Goal: Find contact information: Find contact information

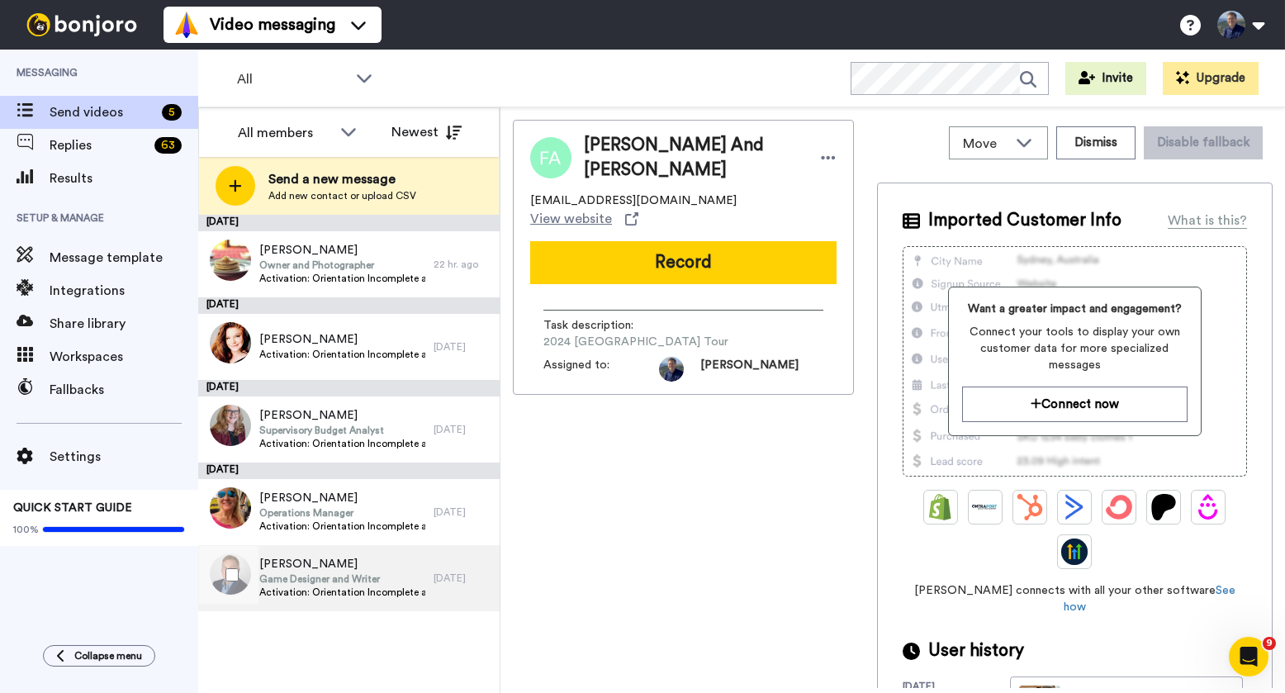
click at [428, 576] on div "[PERSON_NAME] Game Designer and Writer Activation: Orientation Incomplete after…" at bounding box center [315, 578] width 235 height 66
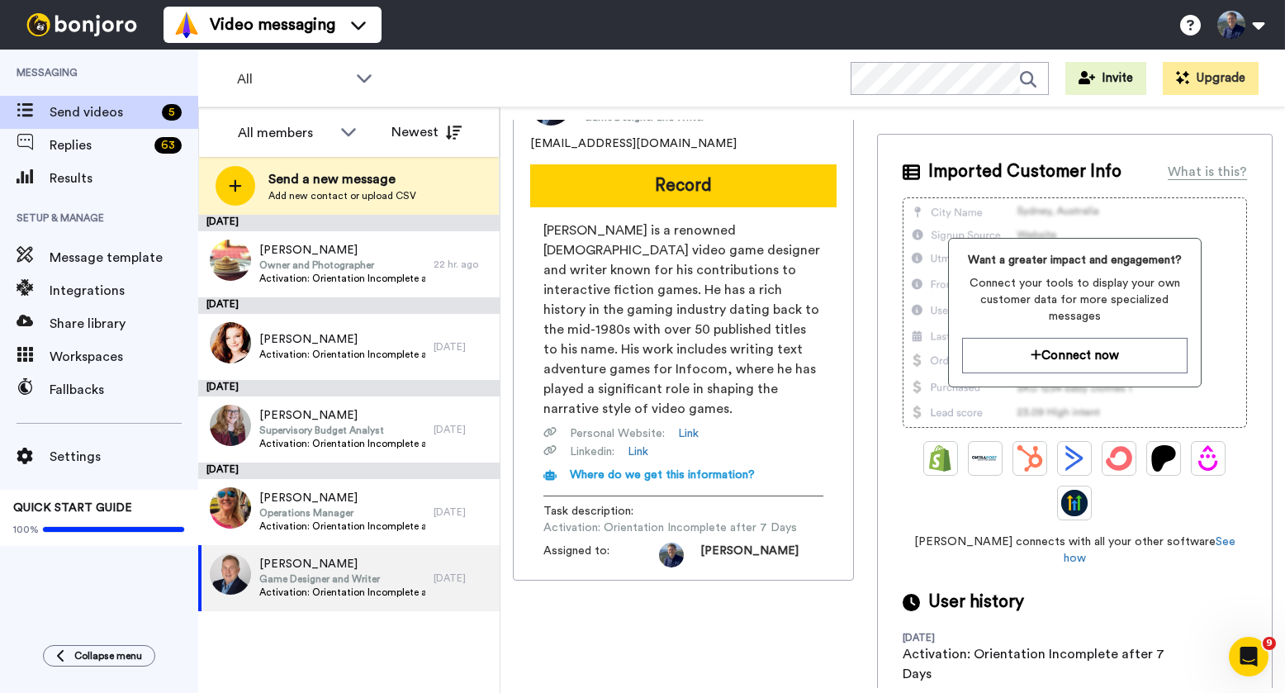
scroll to position [54, 0]
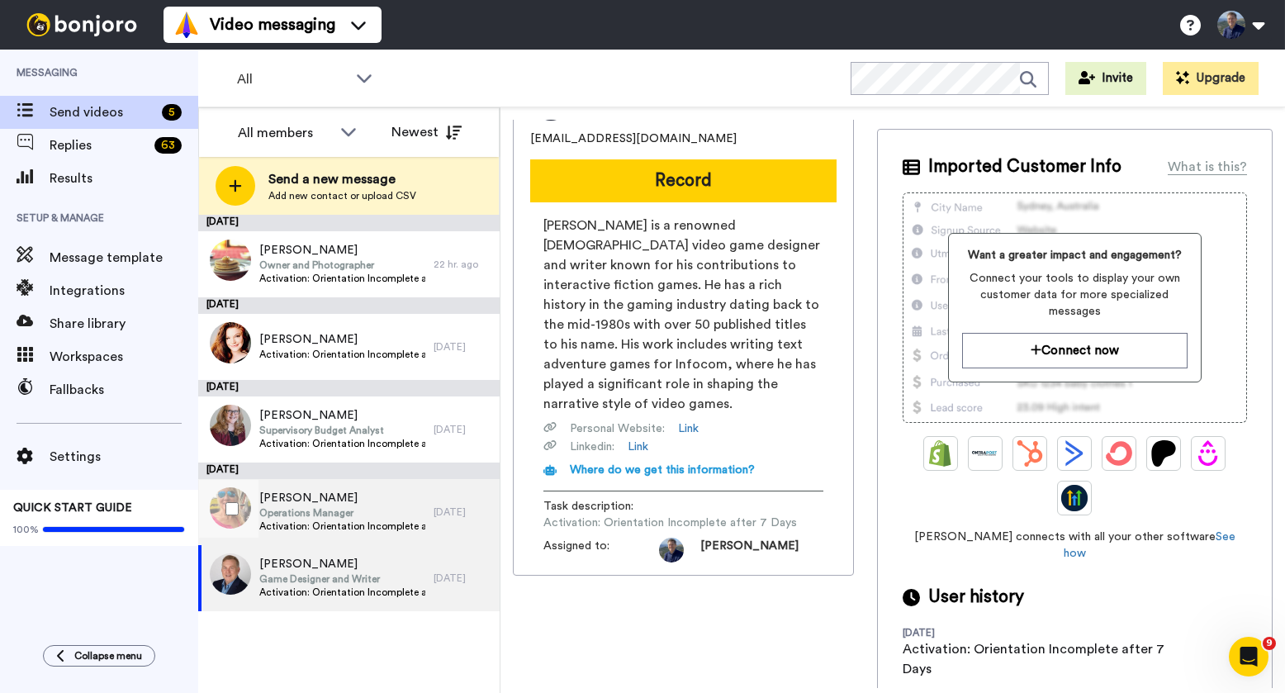
click at [373, 526] on span "Activation: Orientation Incomplete after 7 Days" at bounding box center [342, 525] width 166 height 13
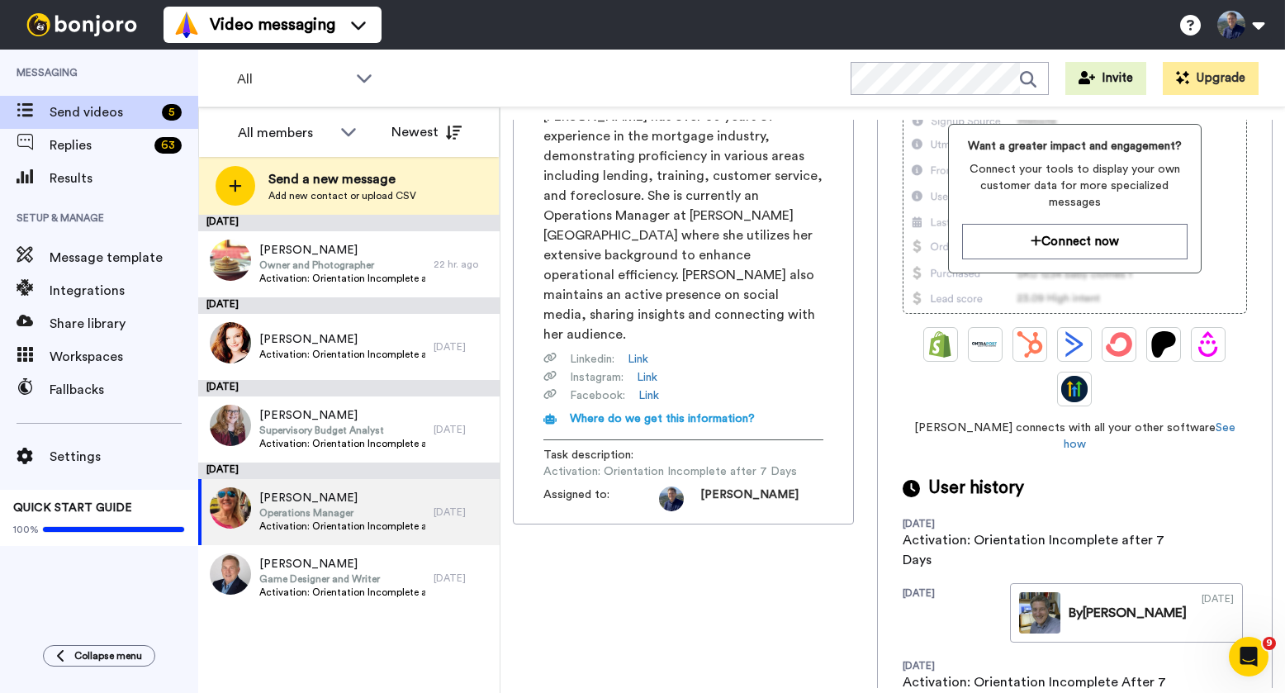
scroll to position [196, 0]
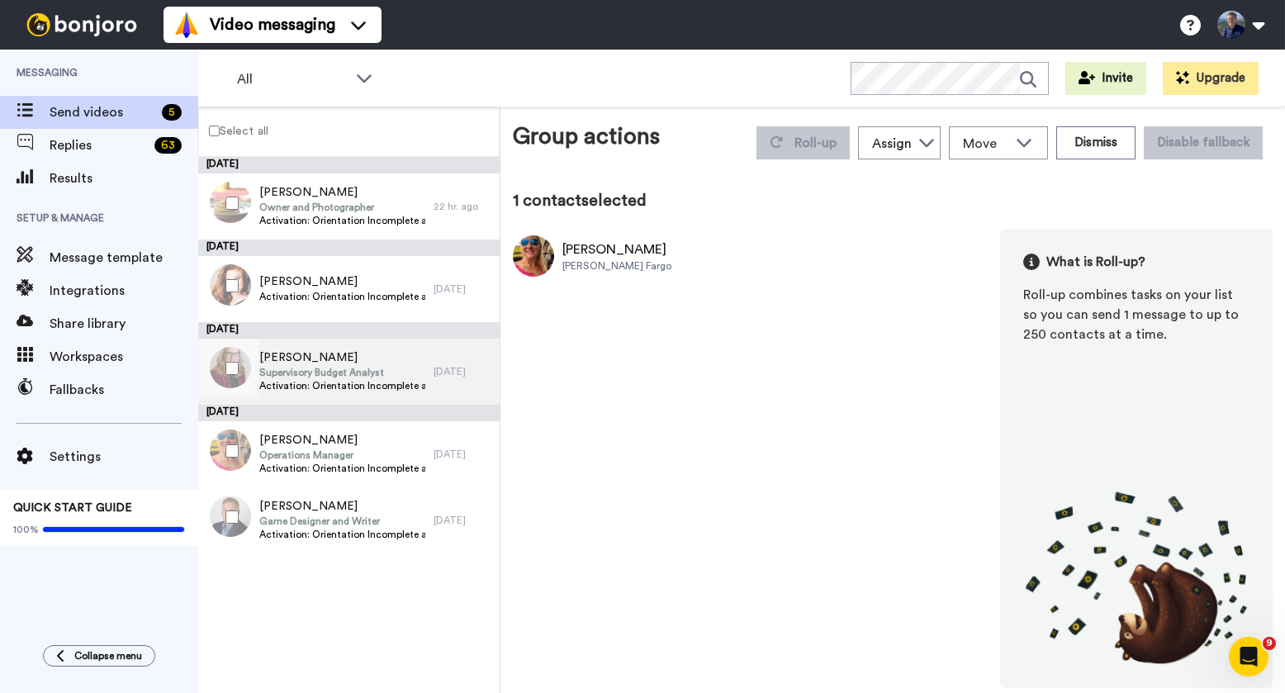
click at [312, 381] on span "Activation: Orientation Incomplete after 7 Days" at bounding box center [342, 385] width 166 height 13
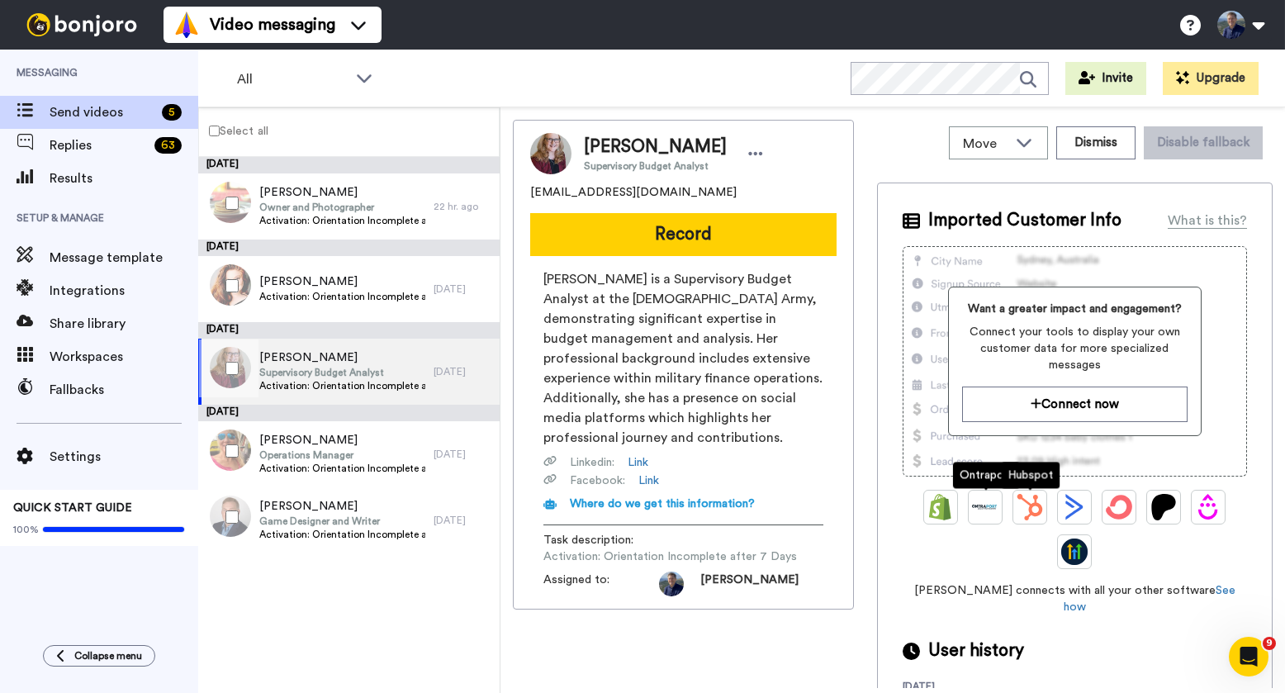
scroll to position [54, 0]
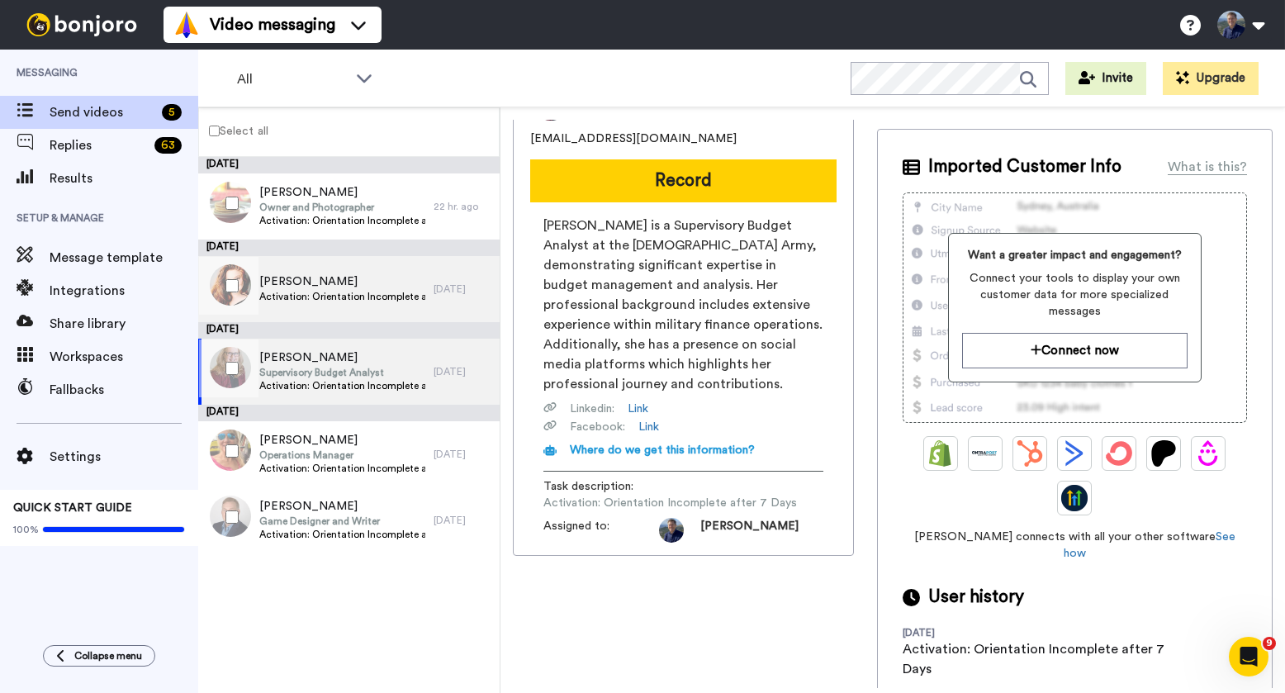
click at [353, 286] on span "[PERSON_NAME]" at bounding box center [342, 281] width 166 height 17
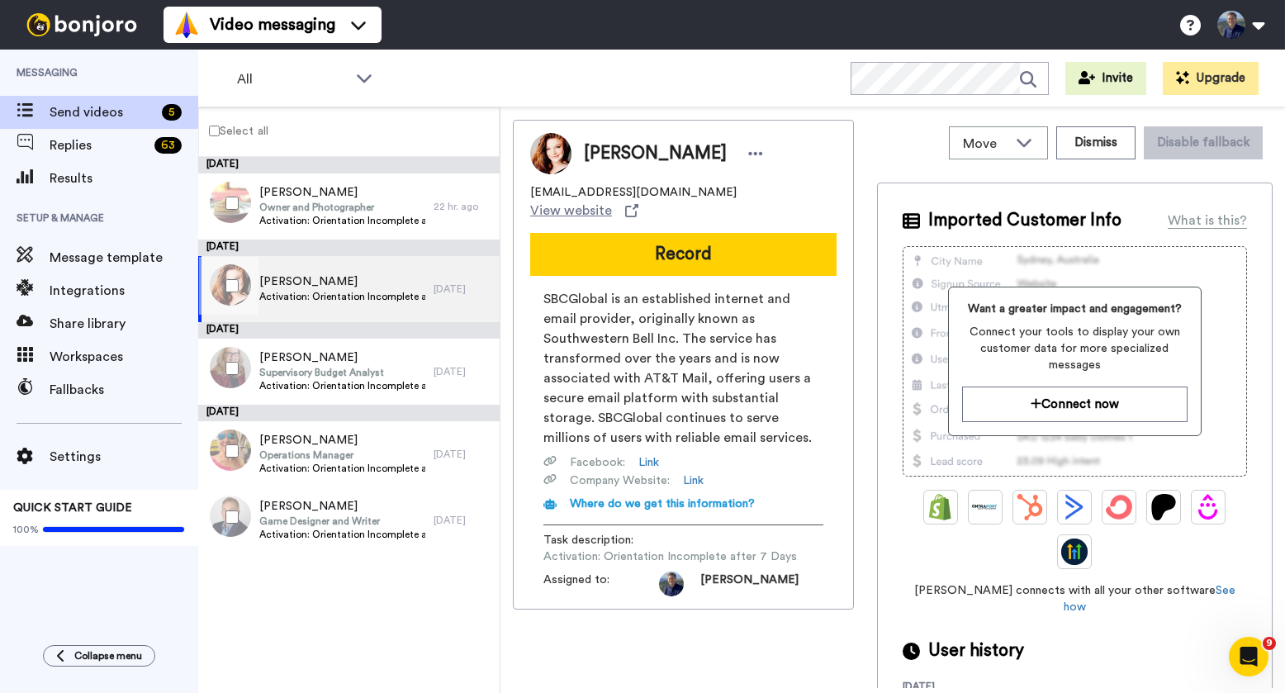
scroll to position [54, 0]
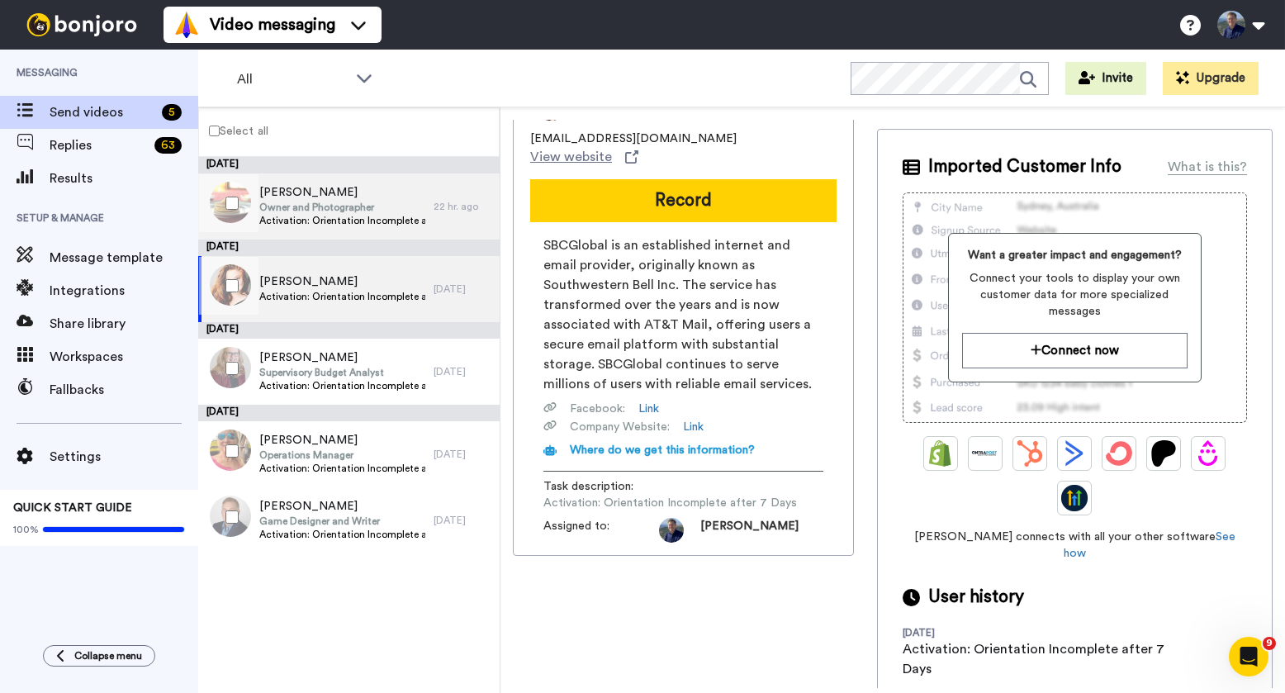
click at [322, 215] on span "Activation: Orientation Incomplete after 7 Days" at bounding box center [342, 220] width 166 height 13
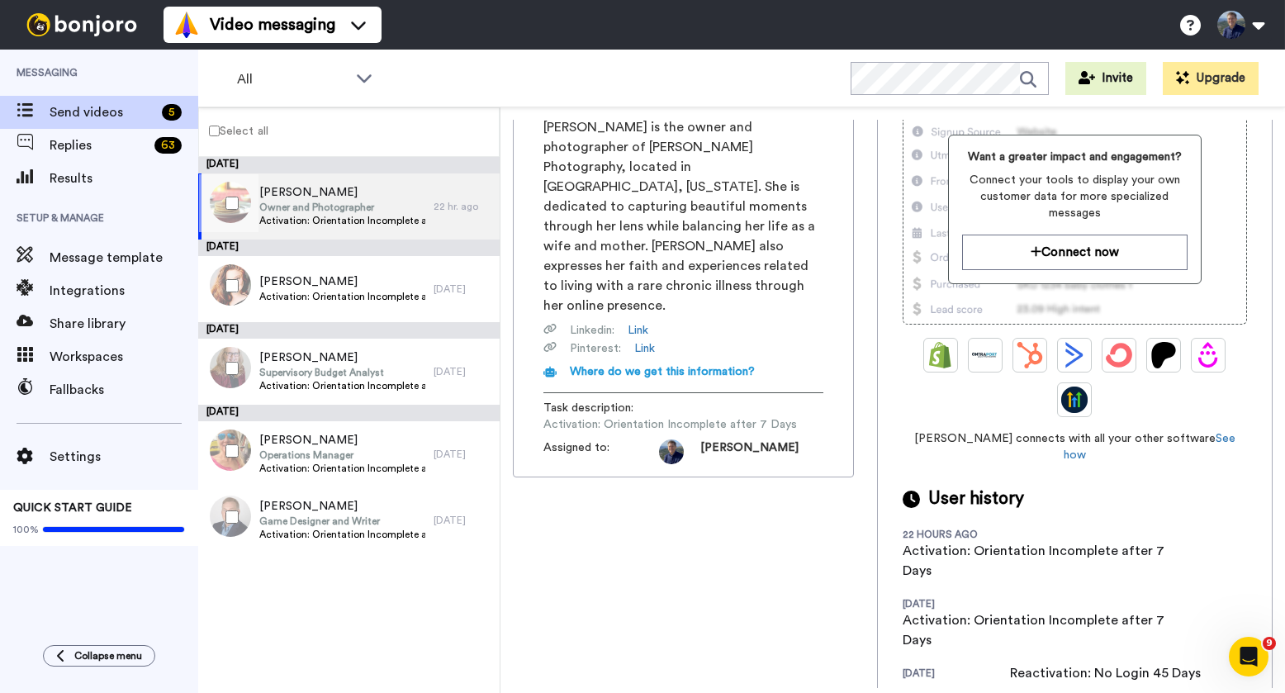
scroll to position [262, 0]
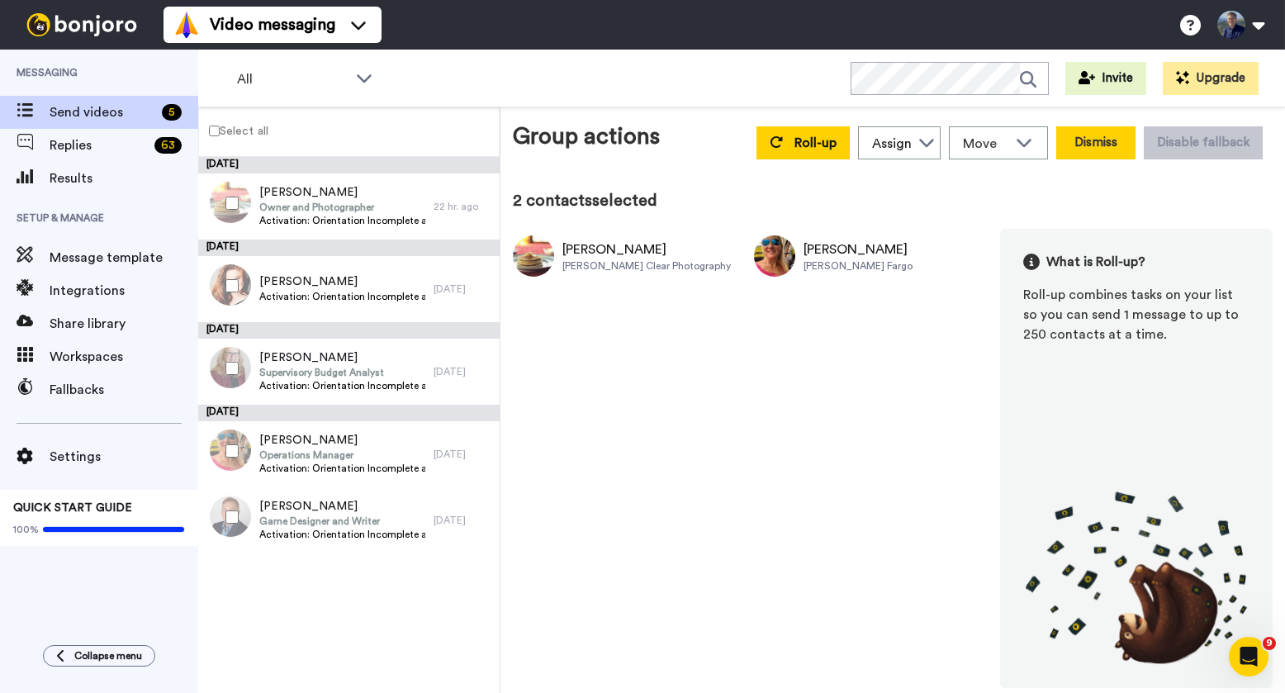
click at [1103, 139] on button "Dismiss" at bounding box center [1095, 142] width 79 height 33
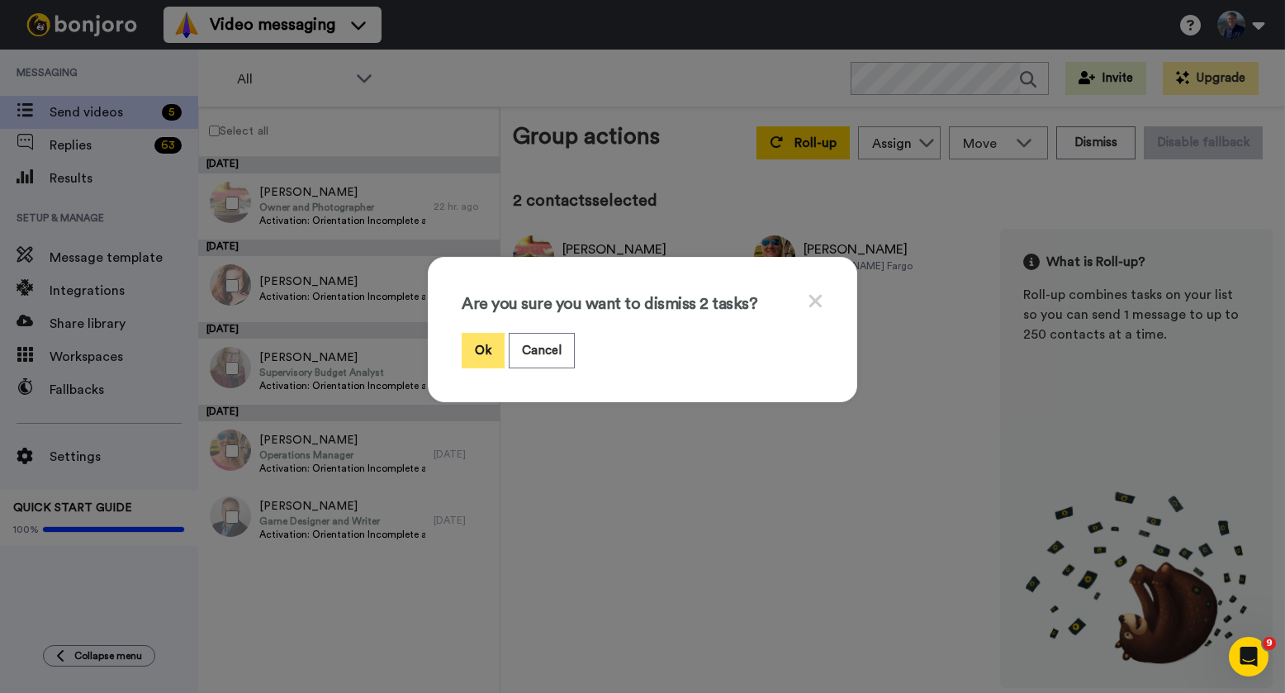
click at [487, 358] on button "Ok" at bounding box center [483, 351] width 43 height 36
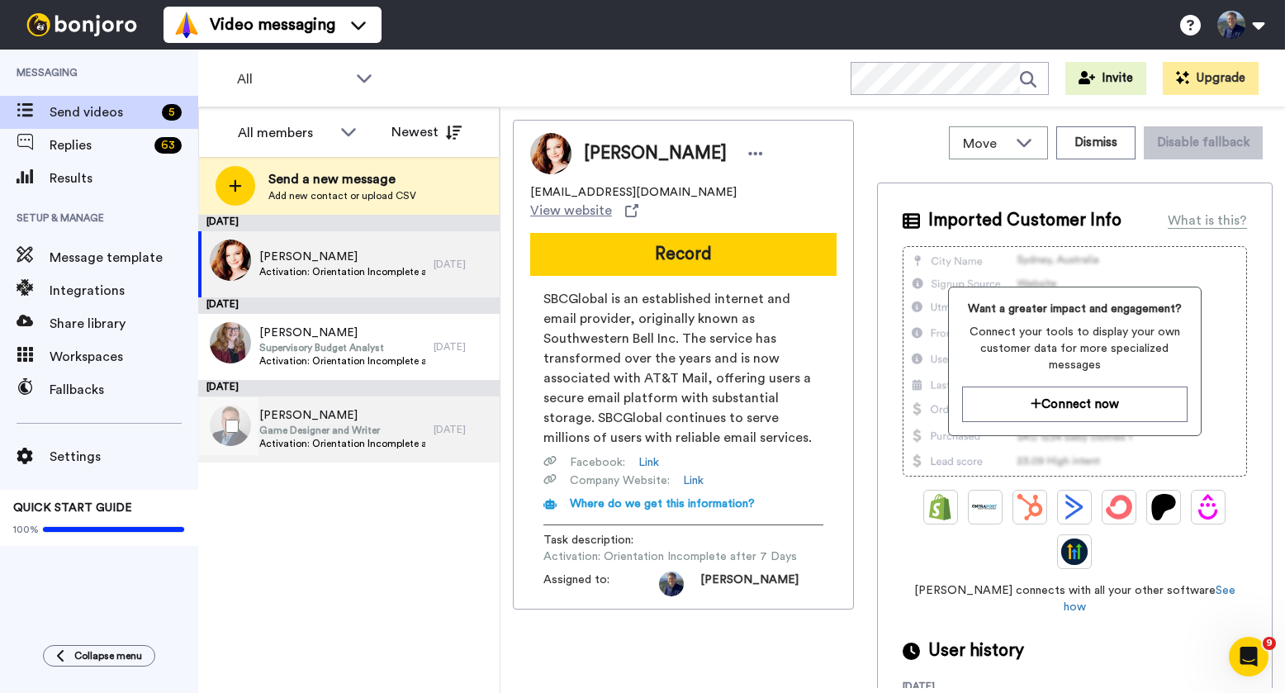
click at [352, 438] on span "Activation: Orientation Incomplete after 7 Days" at bounding box center [342, 443] width 166 height 13
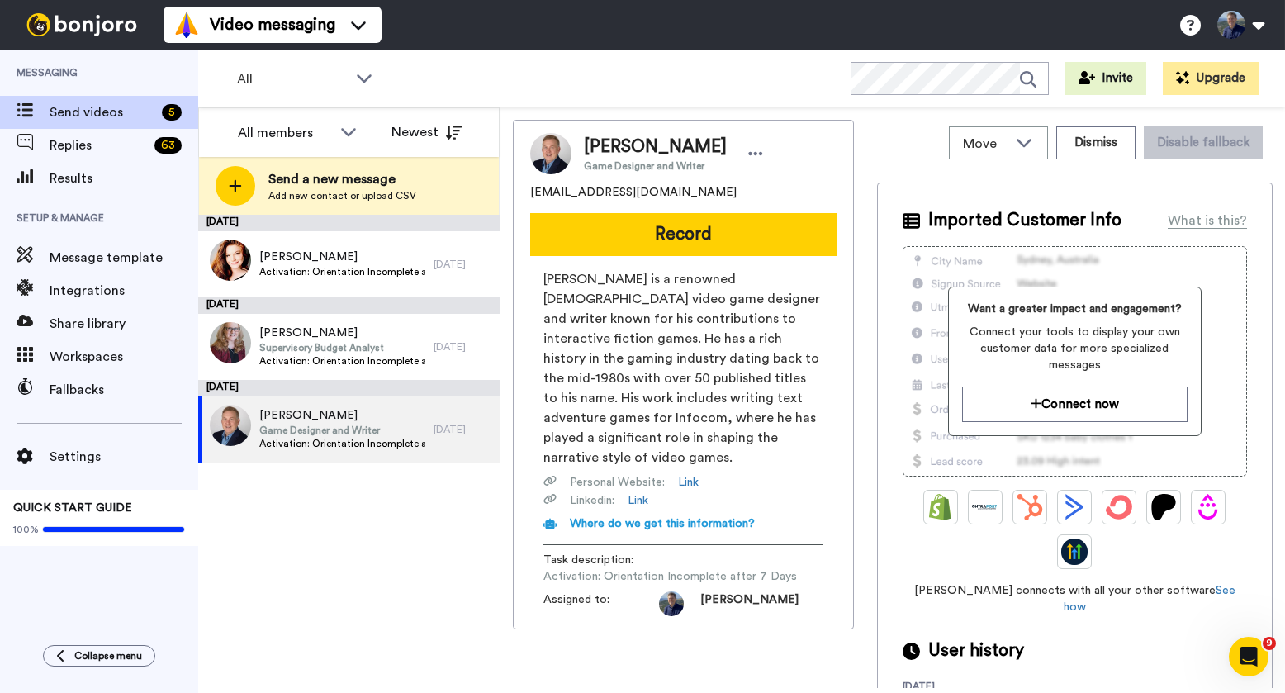
click at [639, 188] on span "[EMAIL_ADDRESS][DOMAIN_NAME]" at bounding box center [633, 192] width 206 height 17
copy span "[EMAIL_ADDRESS][DOMAIN_NAME]"
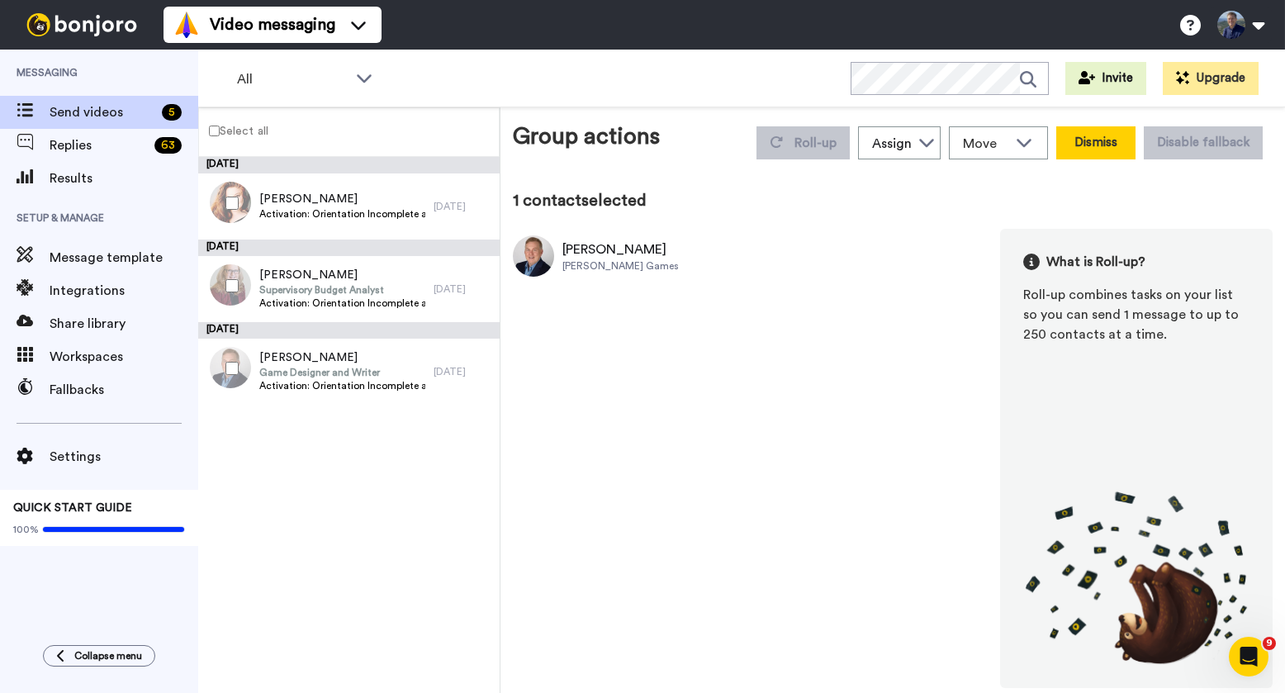
click at [1080, 140] on button "Dismiss" at bounding box center [1095, 142] width 79 height 33
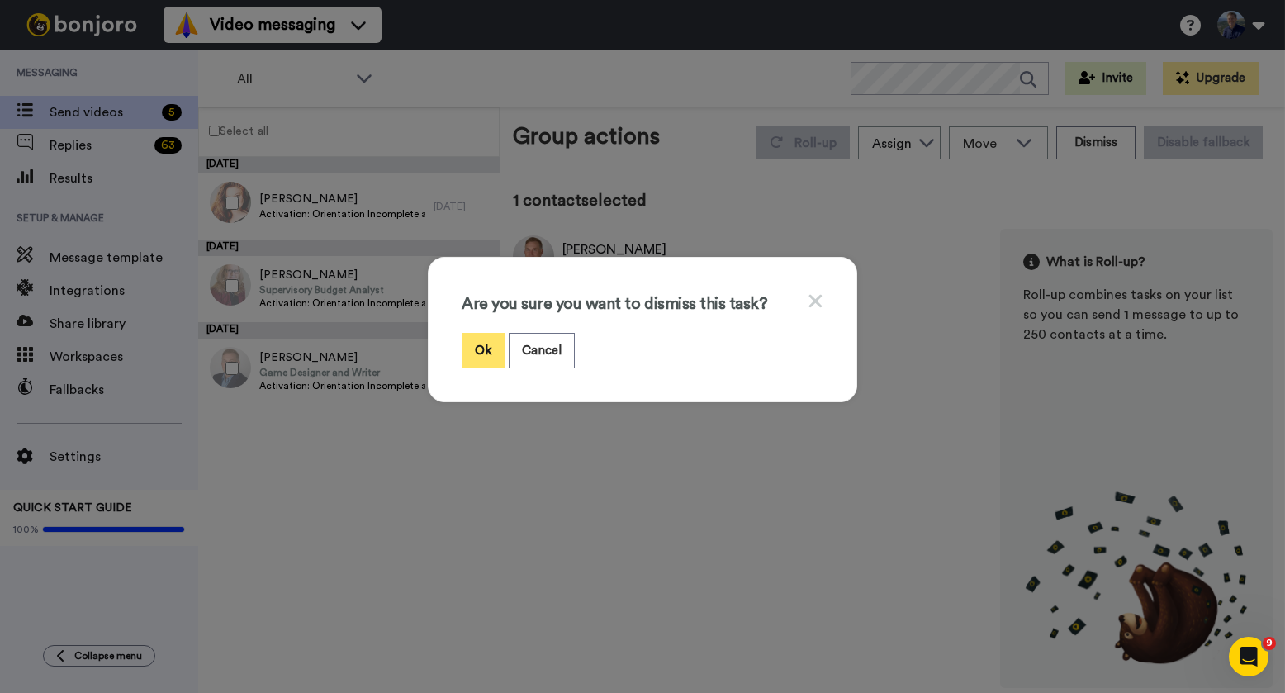
click at [491, 350] on button "Ok" at bounding box center [483, 351] width 43 height 36
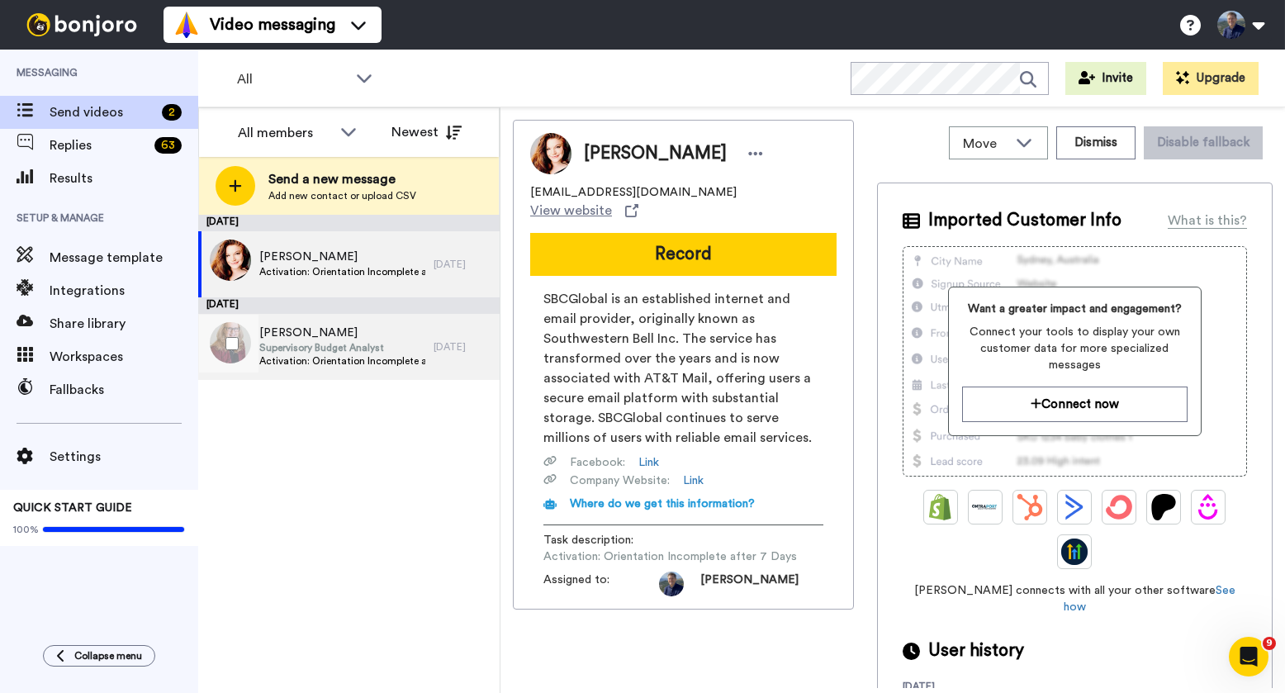
click at [284, 345] on span "Supervisory Budget Analyst" at bounding box center [342, 347] width 166 height 13
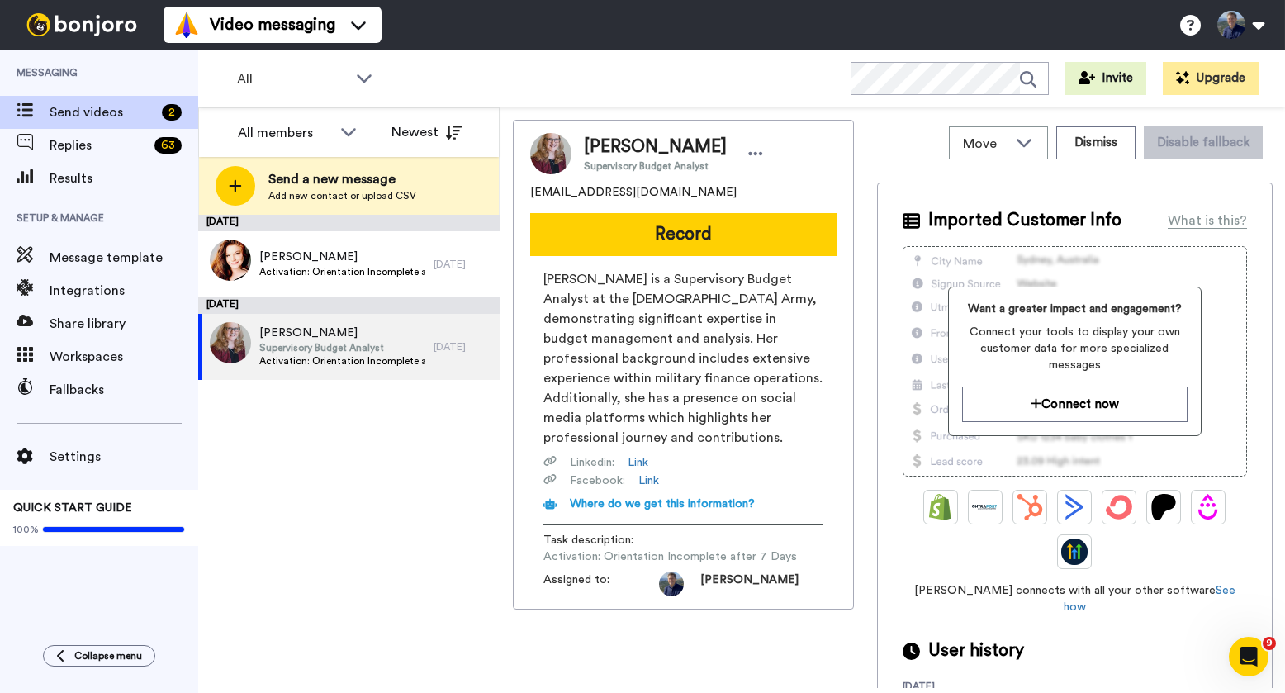
click at [619, 193] on span "[EMAIL_ADDRESS][DOMAIN_NAME]" at bounding box center [633, 192] width 206 height 17
copy span "[EMAIL_ADDRESS][DOMAIN_NAME]"
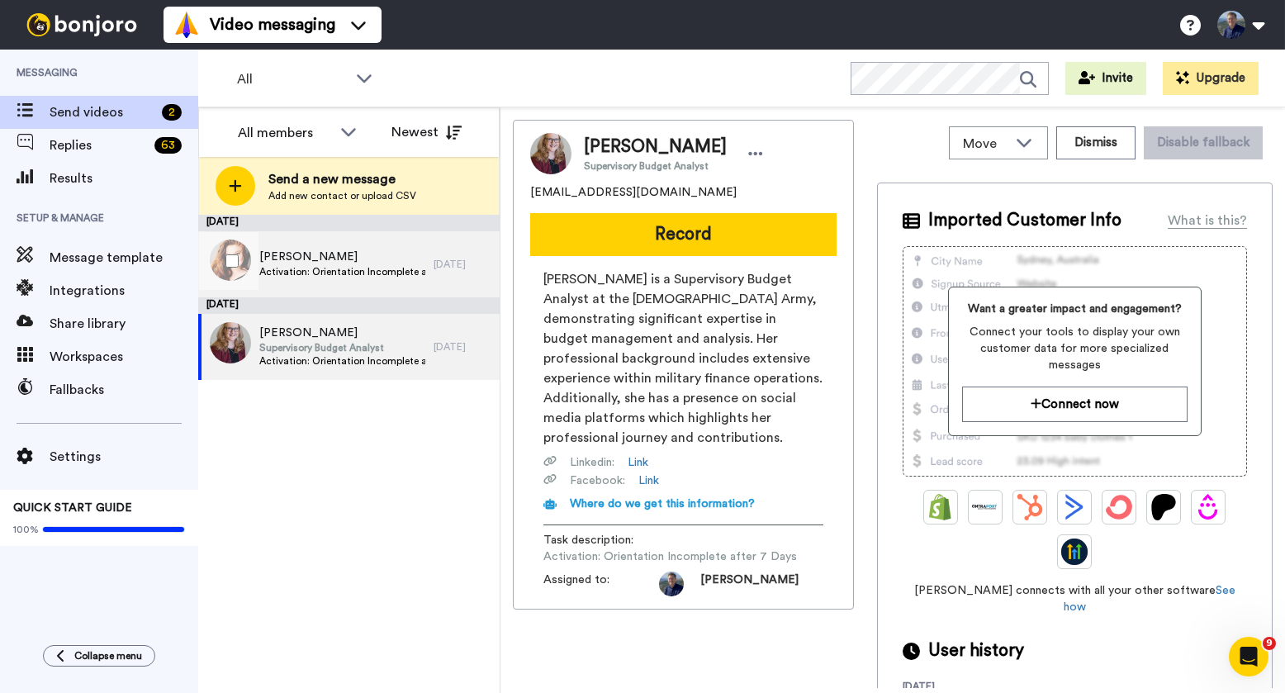
click at [365, 255] on span "[PERSON_NAME]" at bounding box center [342, 257] width 166 height 17
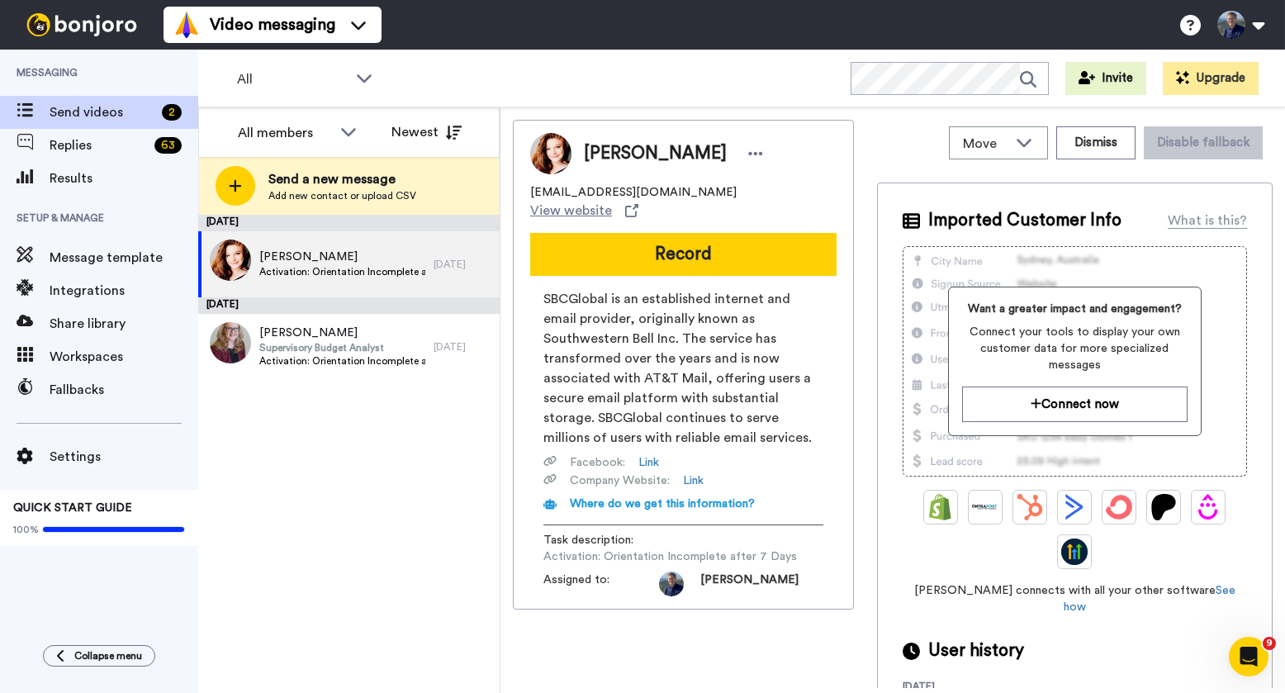
click at [602, 184] on span "[EMAIL_ADDRESS][DOMAIN_NAME]" at bounding box center [633, 192] width 206 height 17
click at [601, 196] on span "[EMAIL_ADDRESS][DOMAIN_NAME]" at bounding box center [633, 192] width 206 height 17
copy span "[EMAIL_ADDRESS][DOMAIN_NAME]"
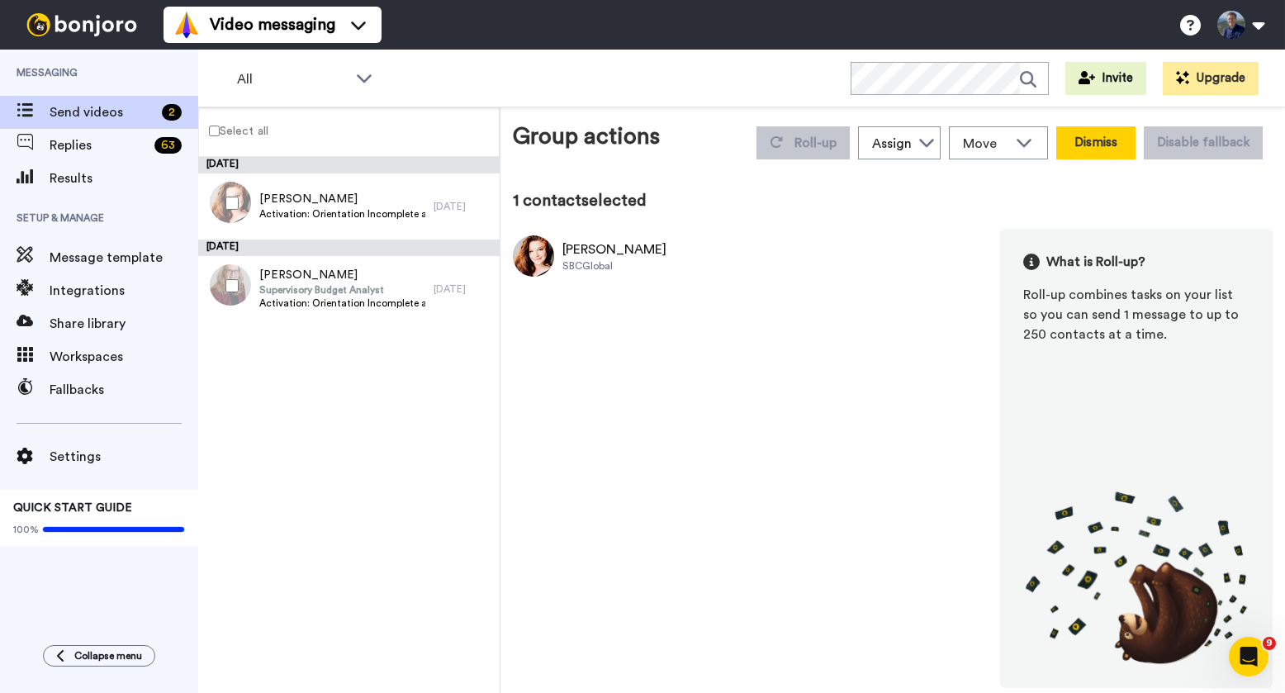
click at [1102, 145] on button "Dismiss" at bounding box center [1095, 142] width 79 height 33
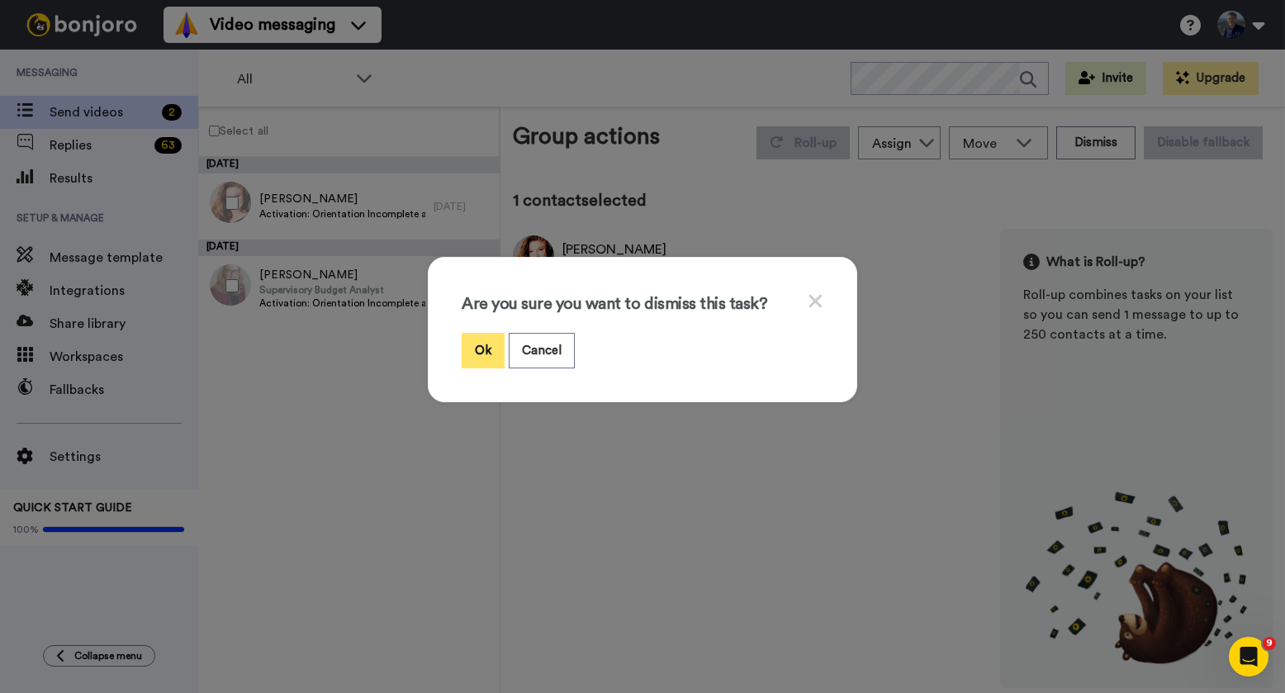
click at [492, 353] on button "Ok" at bounding box center [483, 351] width 43 height 36
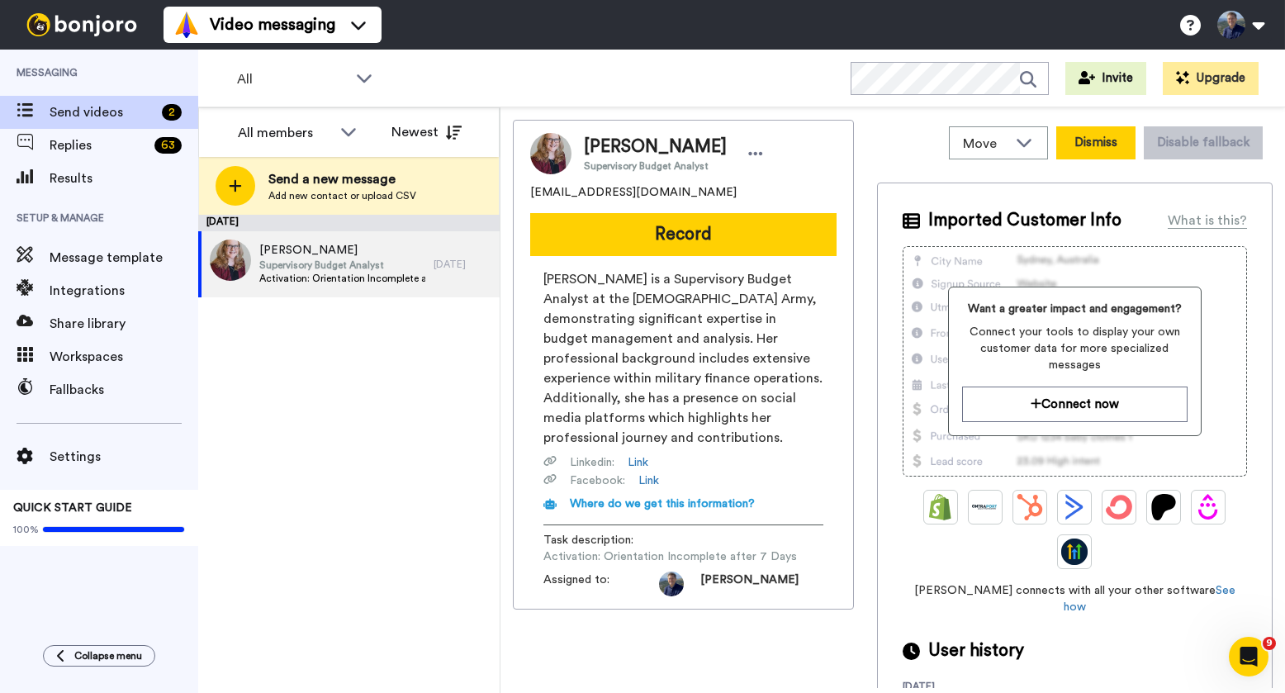
click at [1112, 148] on button "Dismiss" at bounding box center [1095, 142] width 79 height 33
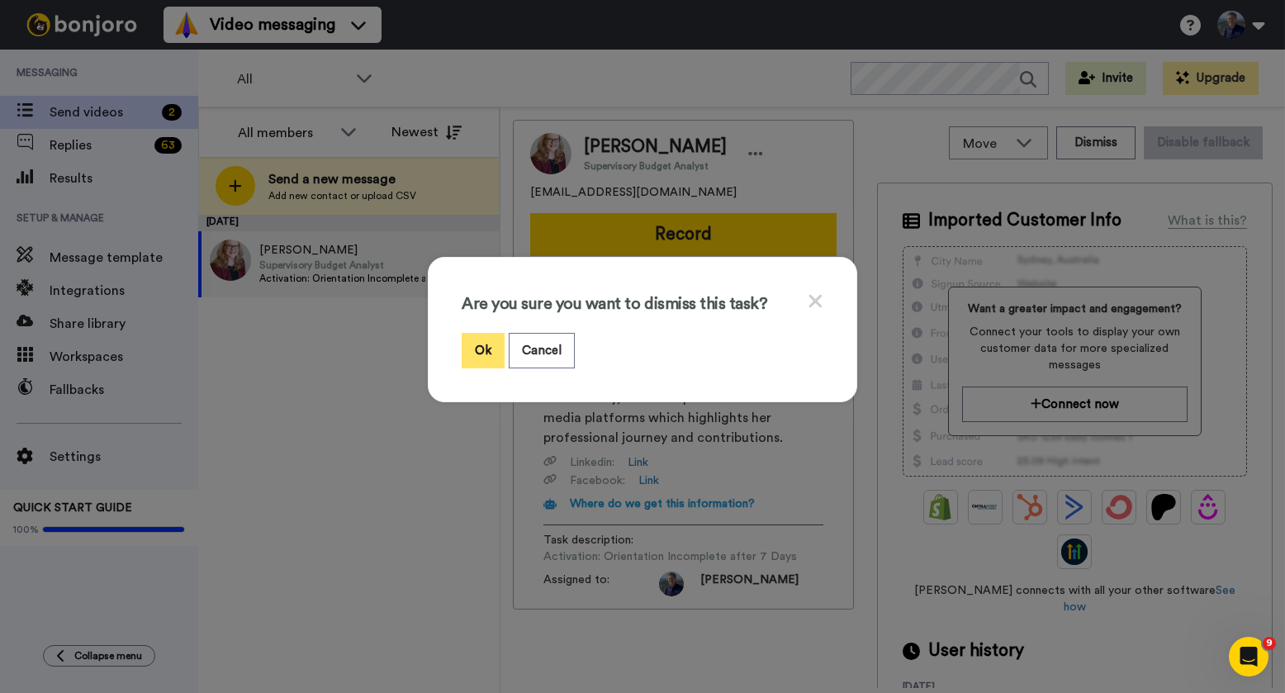
click at [492, 348] on button "Ok" at bounding box center [483, 351] width 43 height 36
